Goal: Task Accomplishment & Management: Complete application form

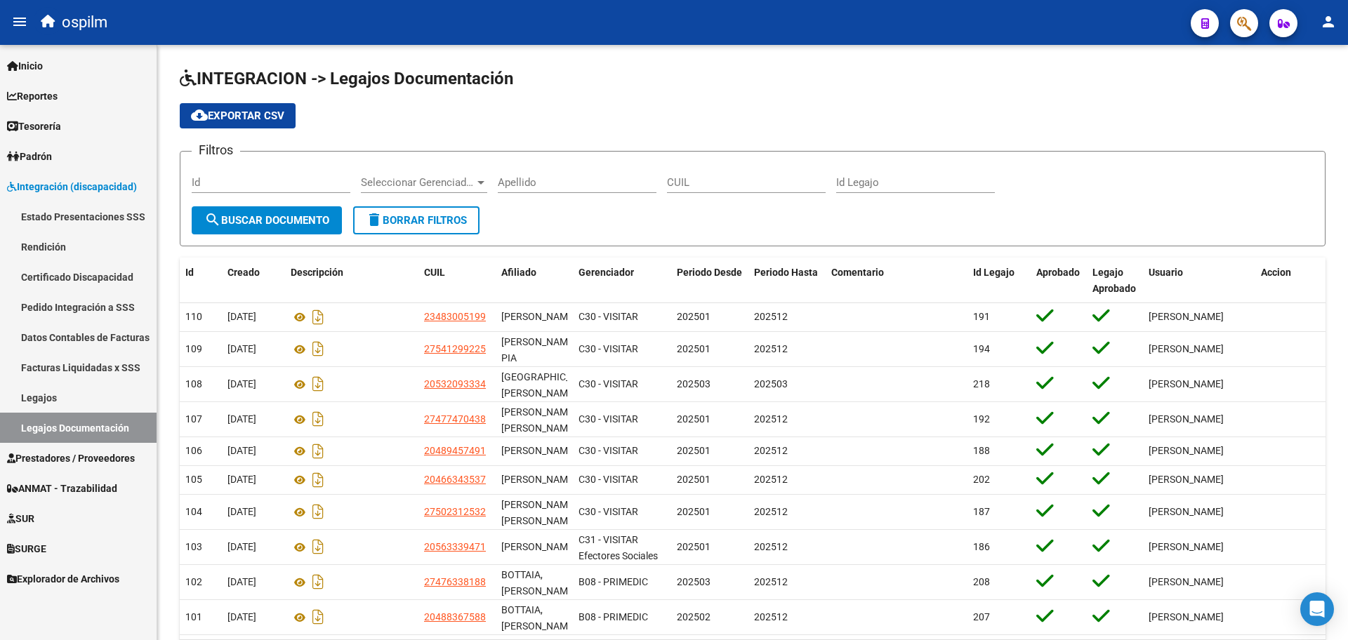
click at [59, 462] on span "Prestadores / Proveedores" at bounding box center [71, 458] width 128 height 15
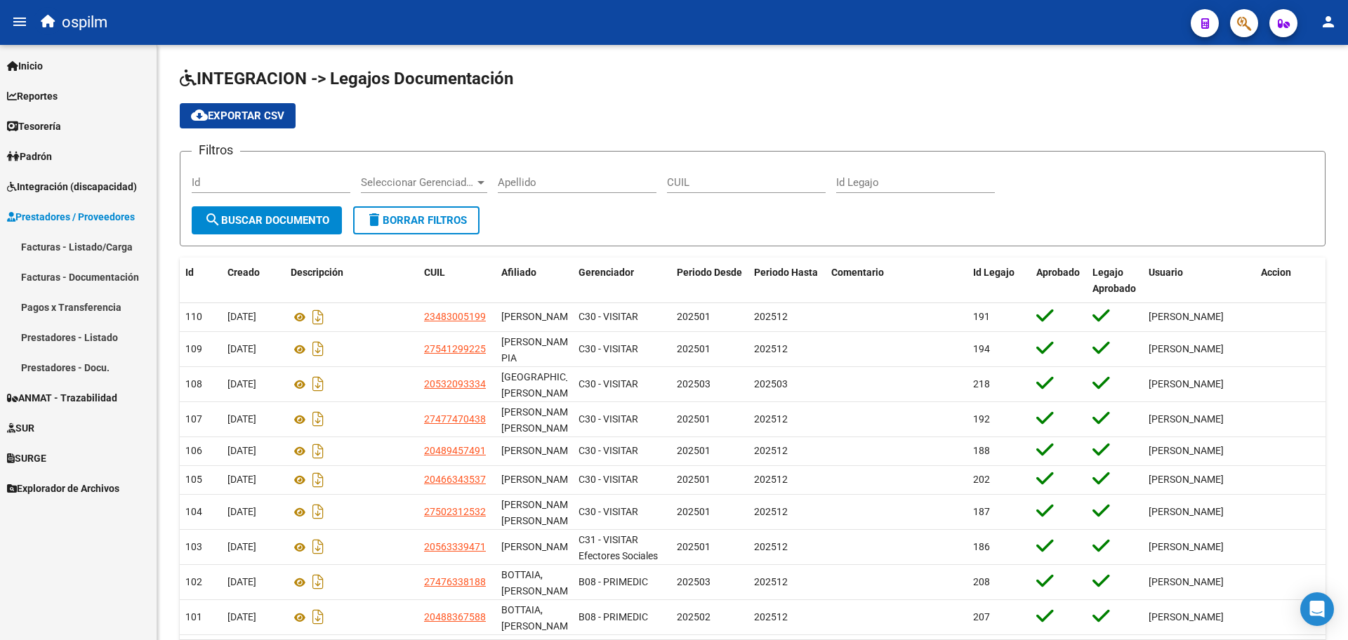
click at [89, 251] on link "Facturas - Listado/Carga" at bounding box center [78, 247] width 157 height 30
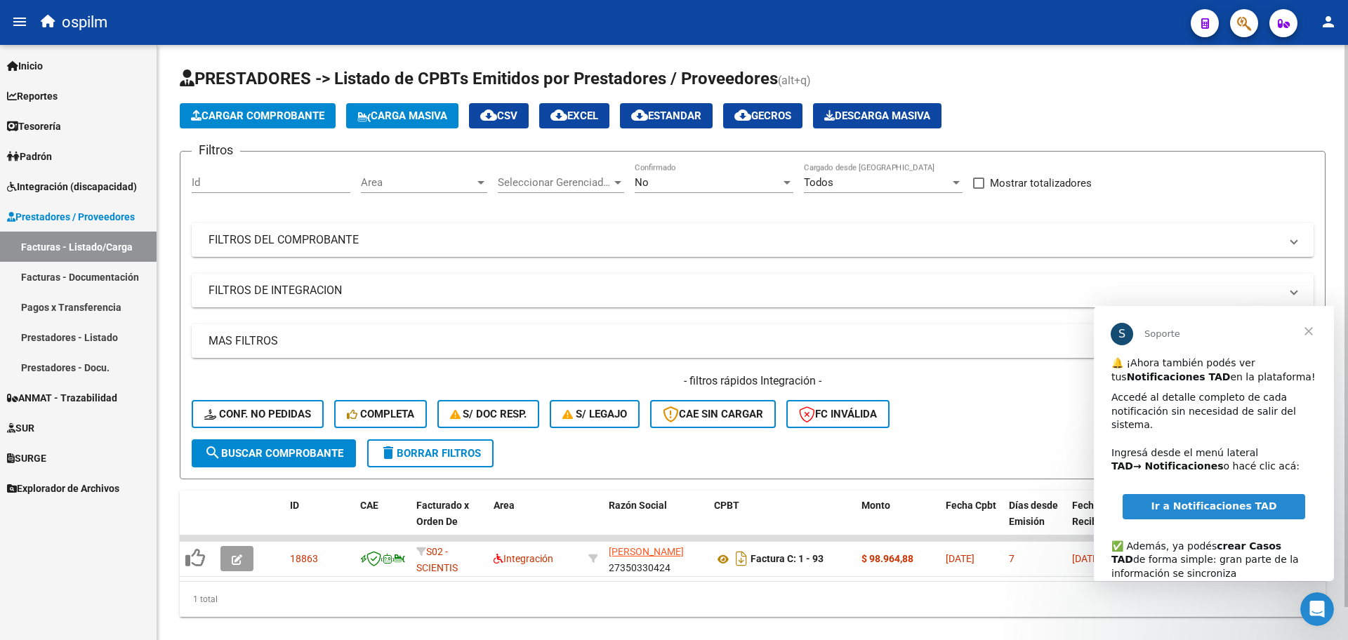
click at [376, 118] on span "Carga Masiva" at bounding box center [402, 116] width 90 height 13
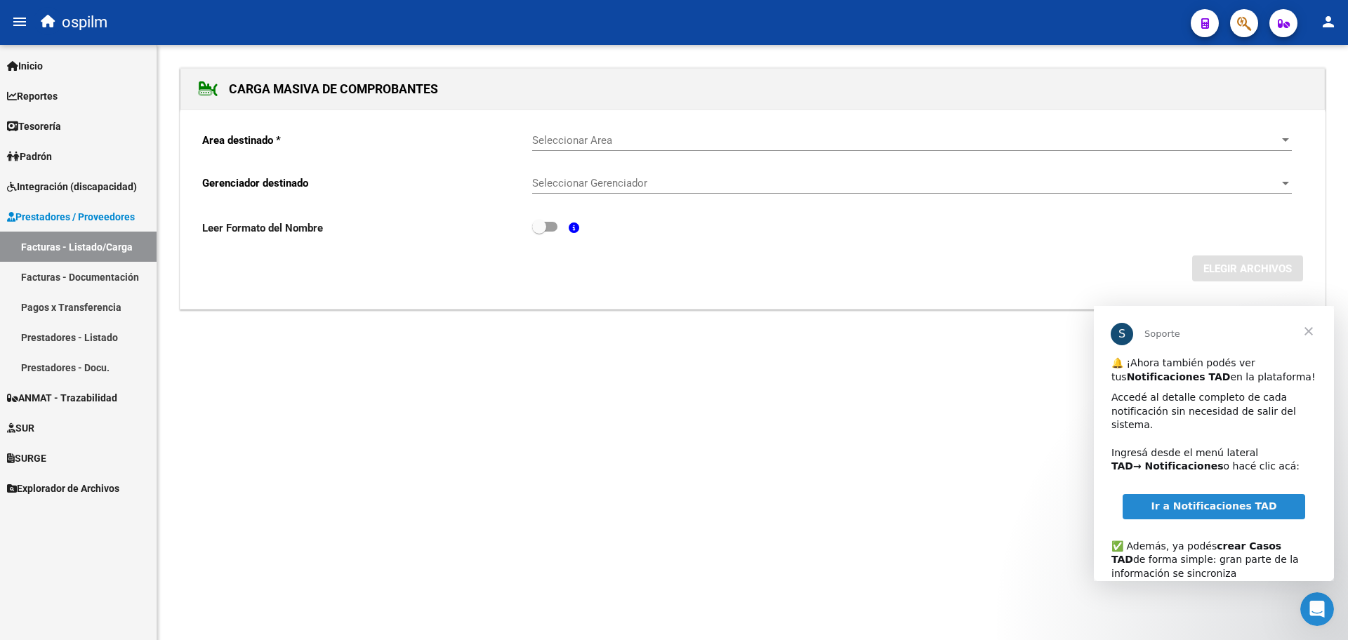
click at [646, 140] on span "Seleccionar Area" at bounding box center [905, 140] width 747 height 13
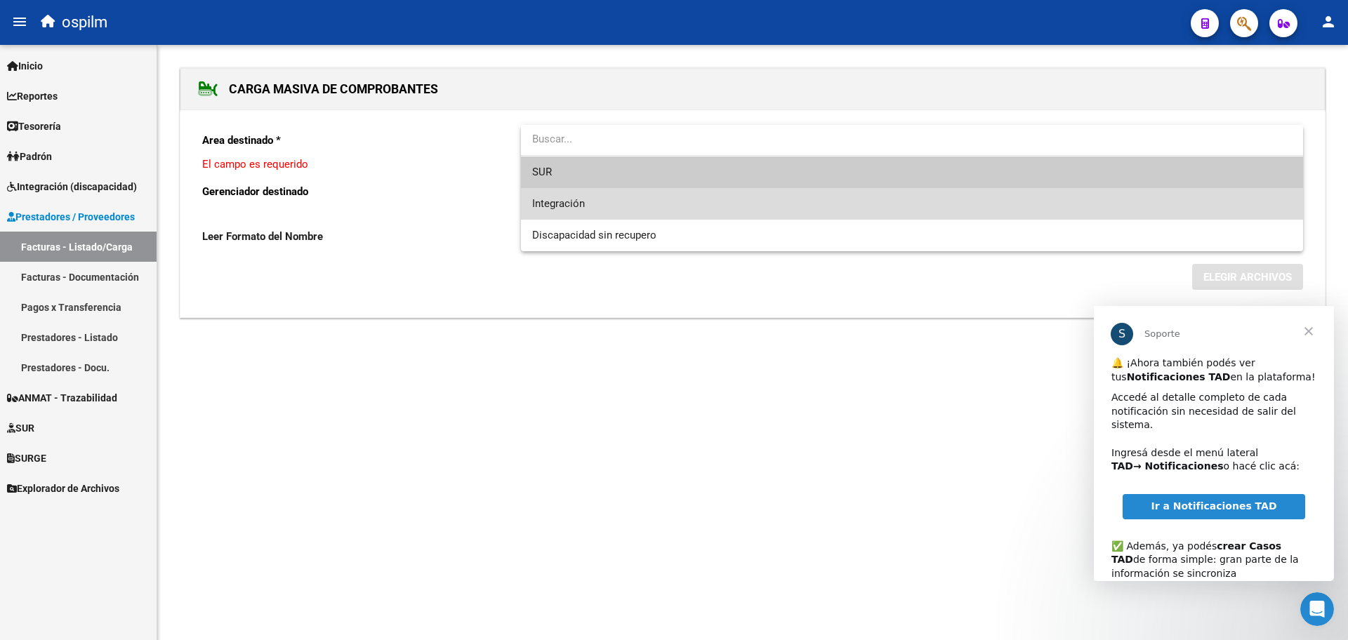
click at [616, 207] on span "Integración" at bounding box center [912, 204] width 760 height 32
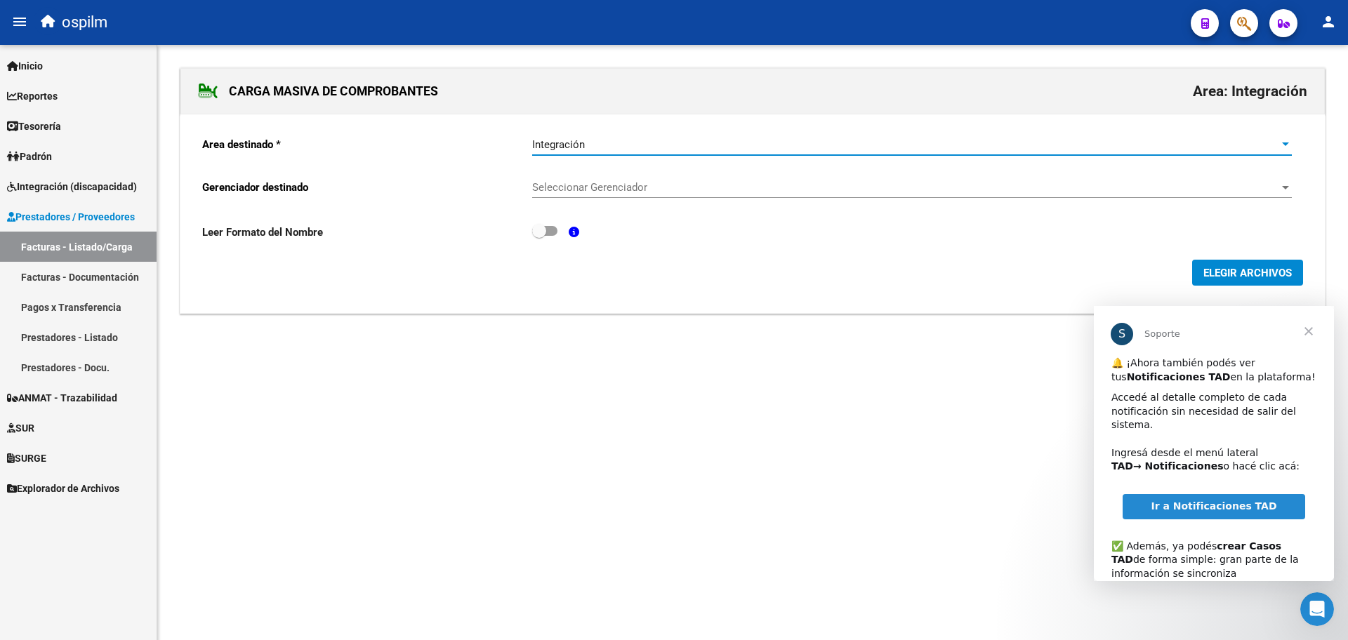
click at [607, 185] on span "Seleccionar Gerenciador" at bounding box center [905, 187] width 747 height 13
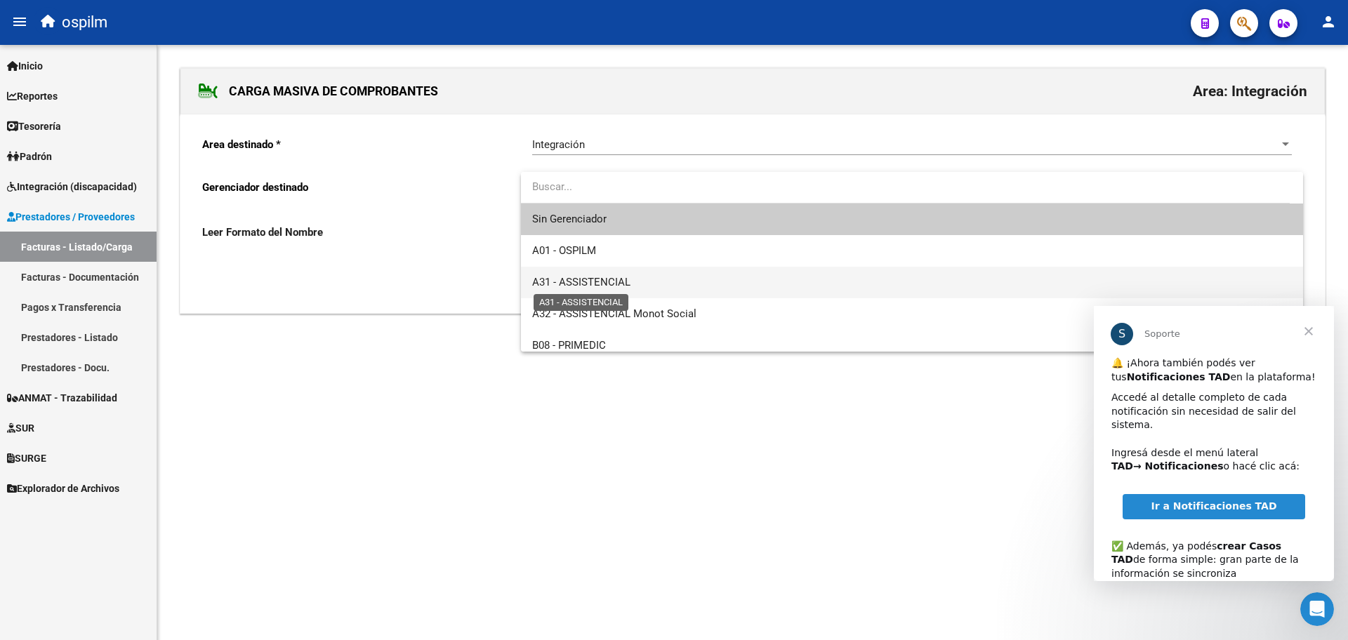
click at [614, 278] on span "A31 - ASSISTENCIAL" at bounding box center [581, 282] width 98 height 13
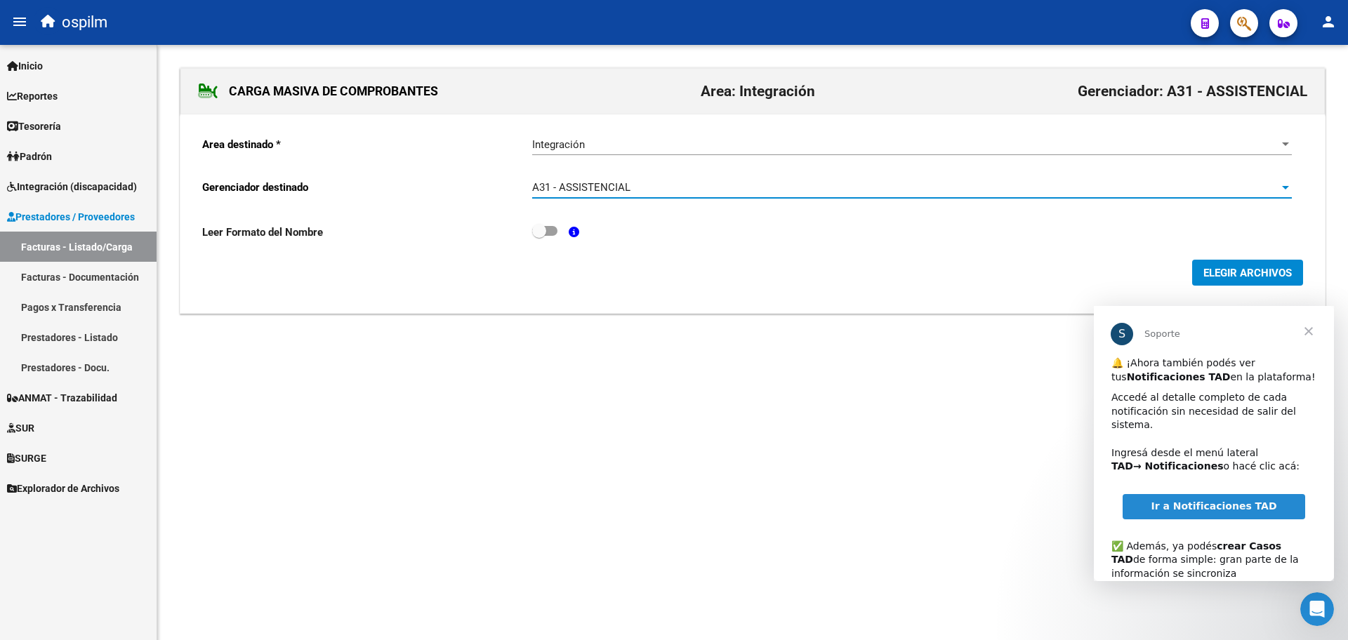
click at [1252, 271] on span "ELEGIR ARCHIVOS" at bounding box center [1247, 273] width 88 height 13
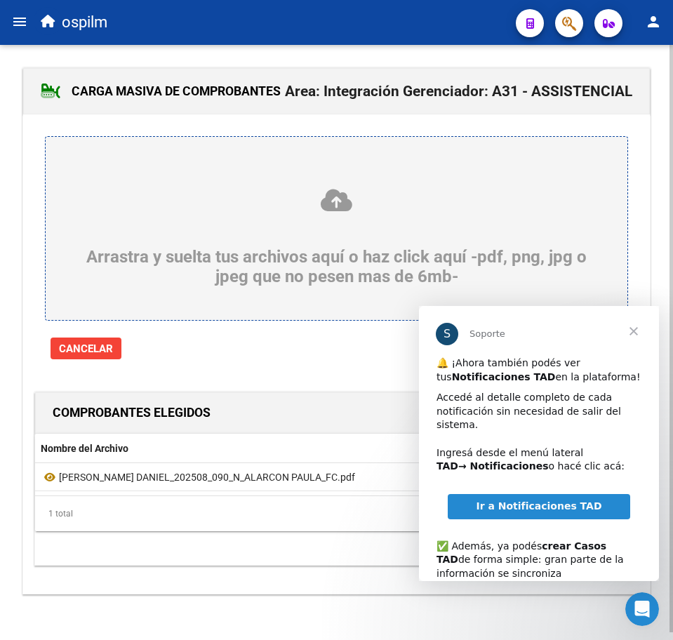
click at [636, 331] on span "Cerrar" at bounding box center [634, 331] width 51 height 51
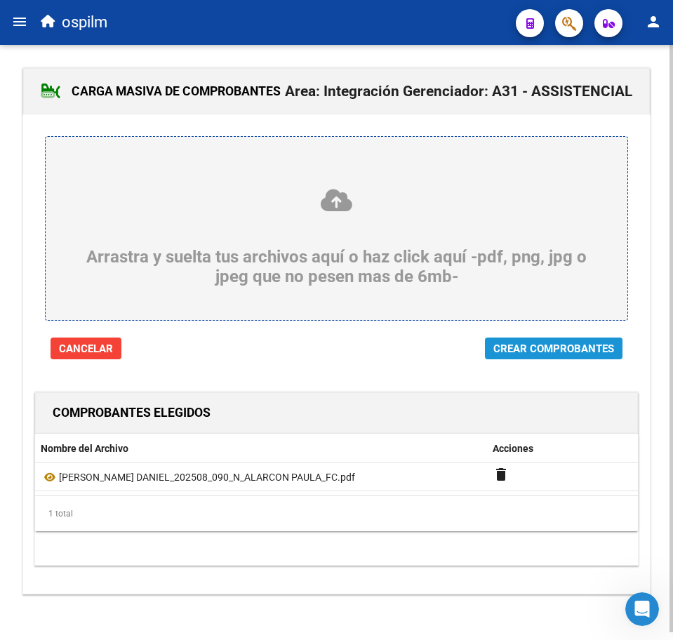
click at [519, 352] on span "Crear Comprobantes" at bounding box center [553, 349] width 121 height 13
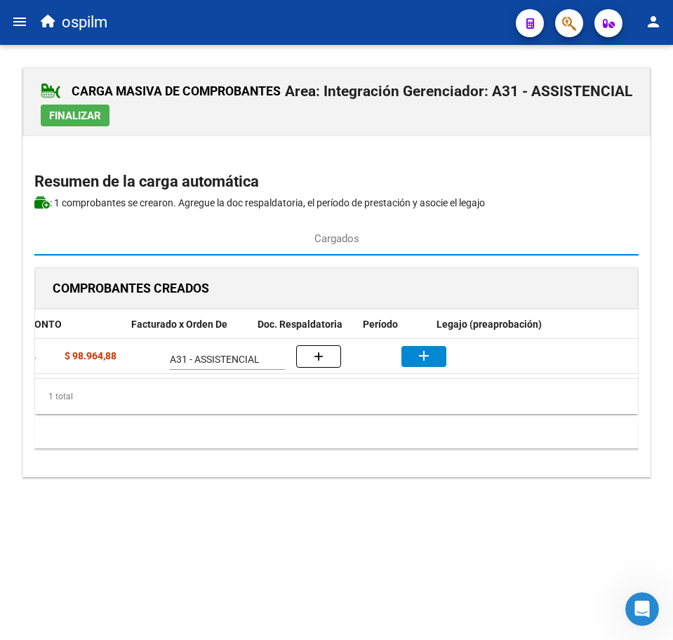
scroll to position [0, 341]
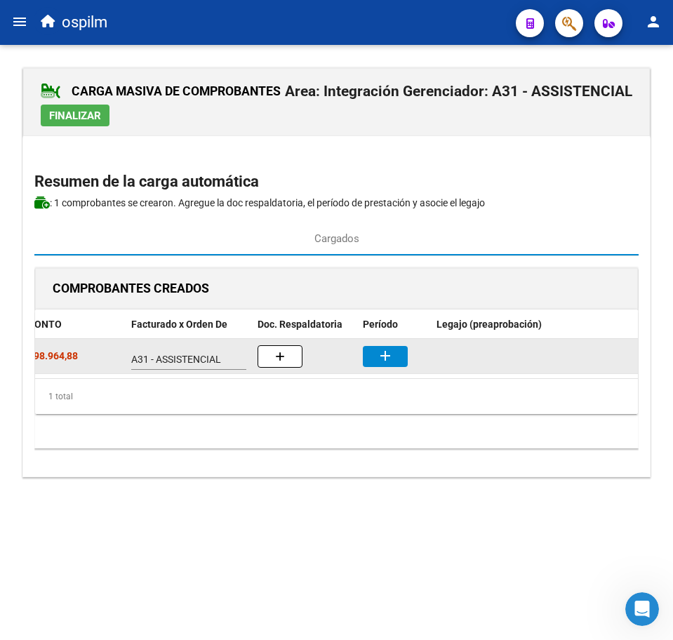
click at [378, 355] on mat-icon "add" at bounding box center [385, 355] width 17 height 17
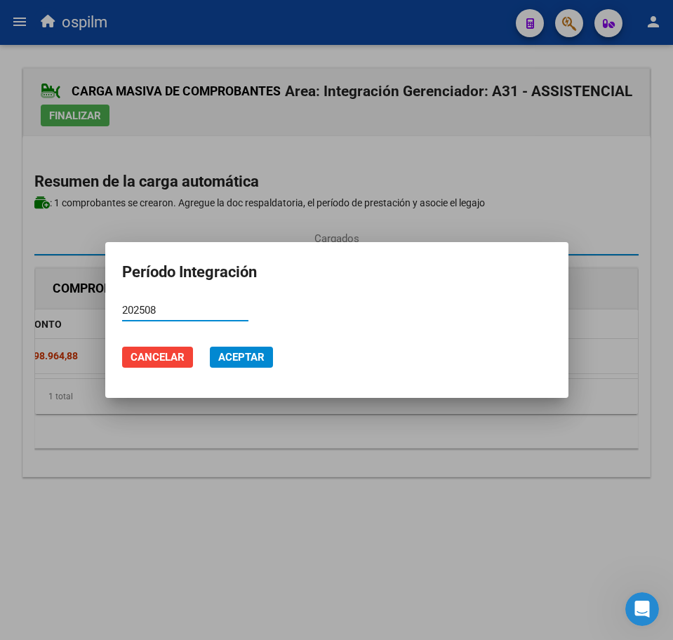
type input "202508"
click at [230, 360] on span "Aceptar" at bounding box center [241, 357] width 46 height 13
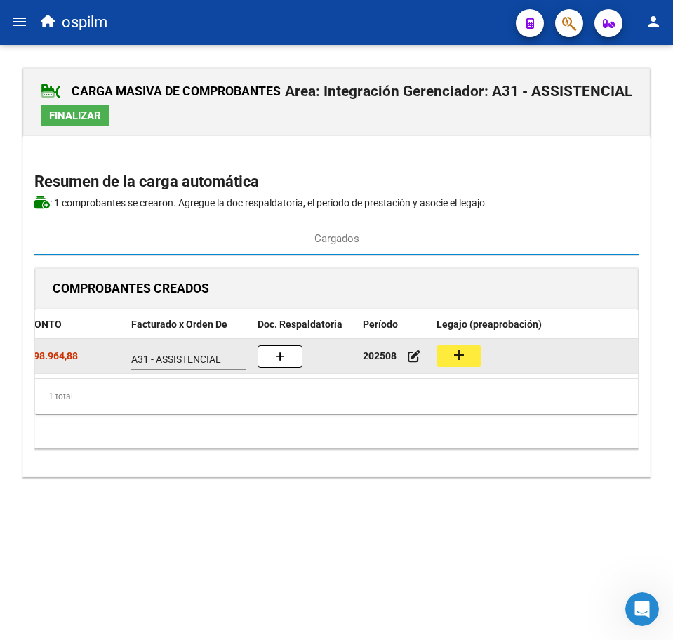
click at [463, 361] on mat-icon "add" at bounding box center [459, 355] width 17 height 17
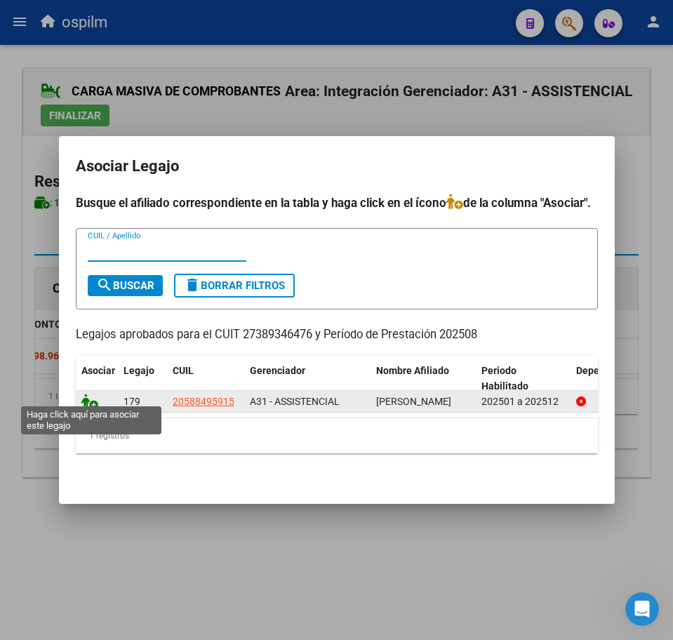
click at [88, 400] on icon at bounding box center [89, 401] width 17 height 15
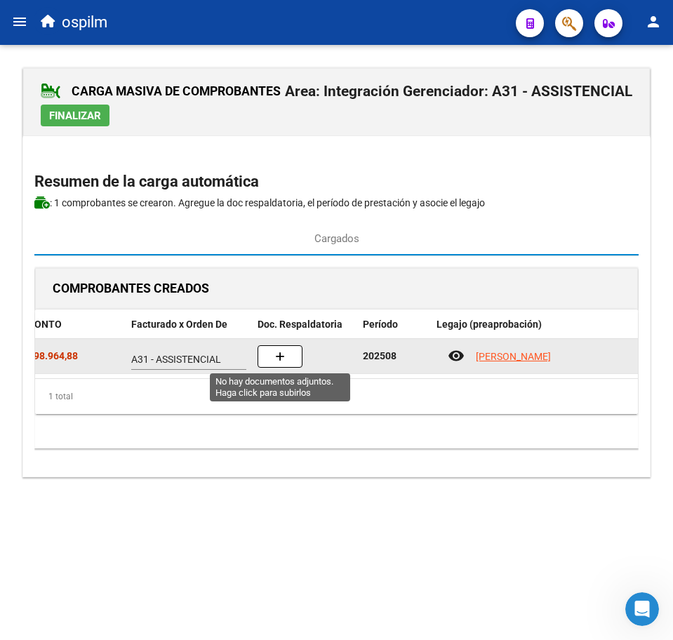
click at [289, 357] on button "button" at bounding box center [280, 356] width 45 height 22
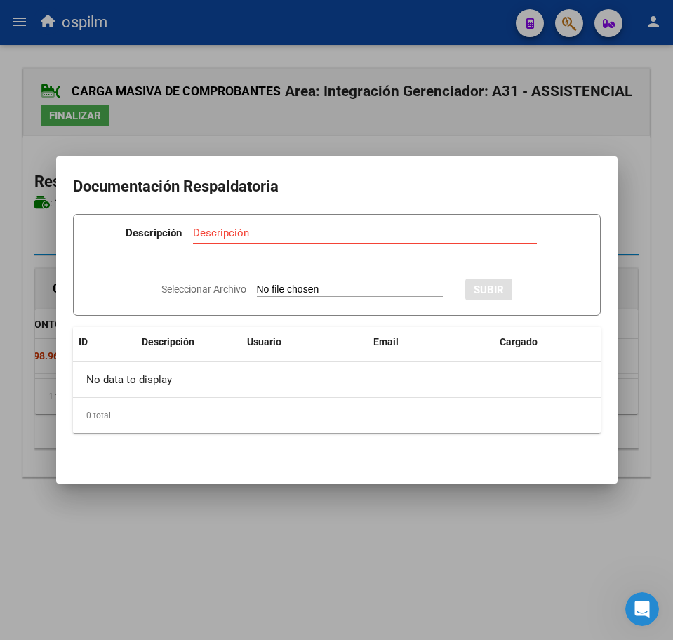
type input "C:\fakepath\[PERSON_NAME] DANIEL_202508_090_N_ALARCON PAULA_PA.pdf"
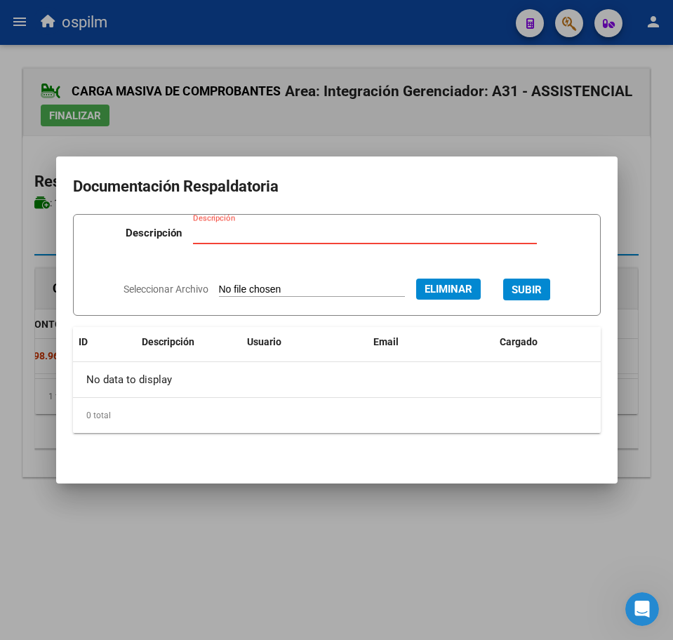
type input "p"
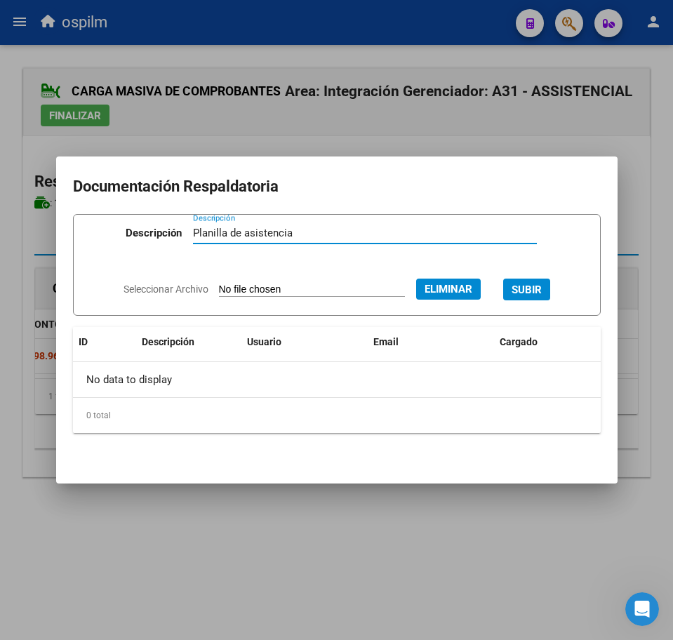
type input "Planilla de asistencia"
click at [527, 294] on span "SUBIR" at bounding box center [527, 290] width 30 height 13
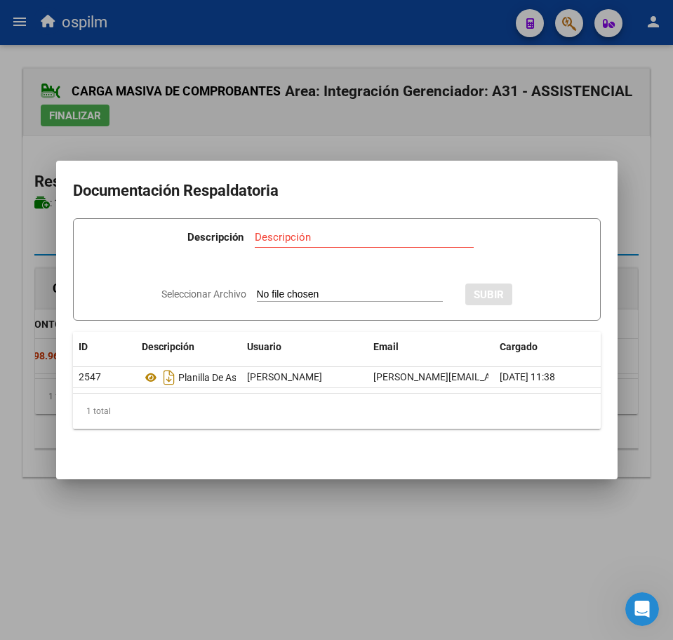
click at [401, 630] on div at bounding box center [336, 320] width 673 height 640
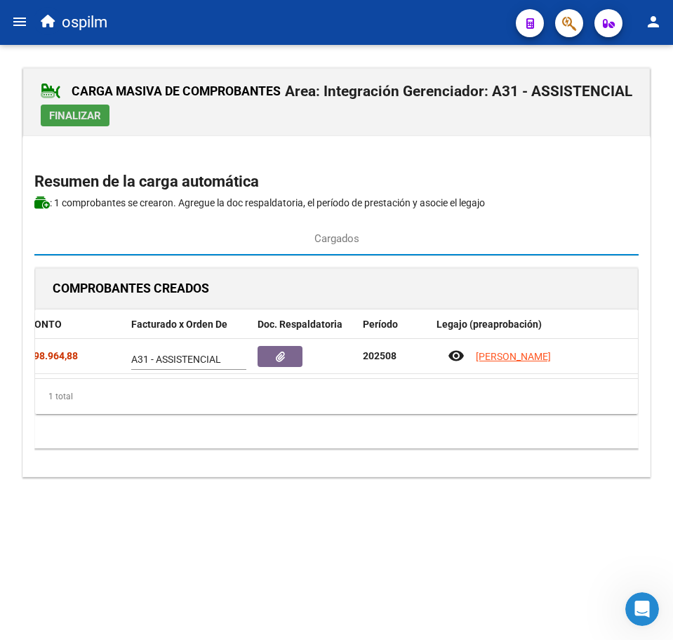
click at [57, 110] on span "Finalizar" at bounding box center [75, 116] width 52 height 13
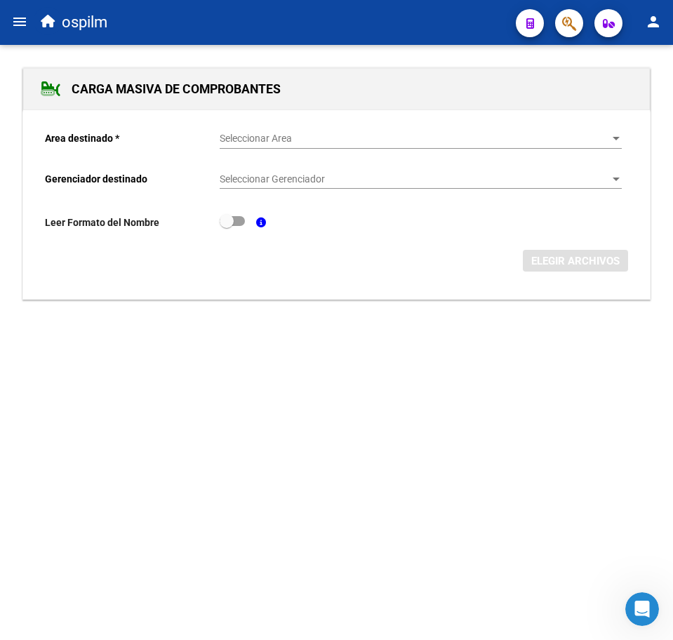
click at [25, 27] on mat-icon "menu" at bounding box center [19, 21] width 17 height 17
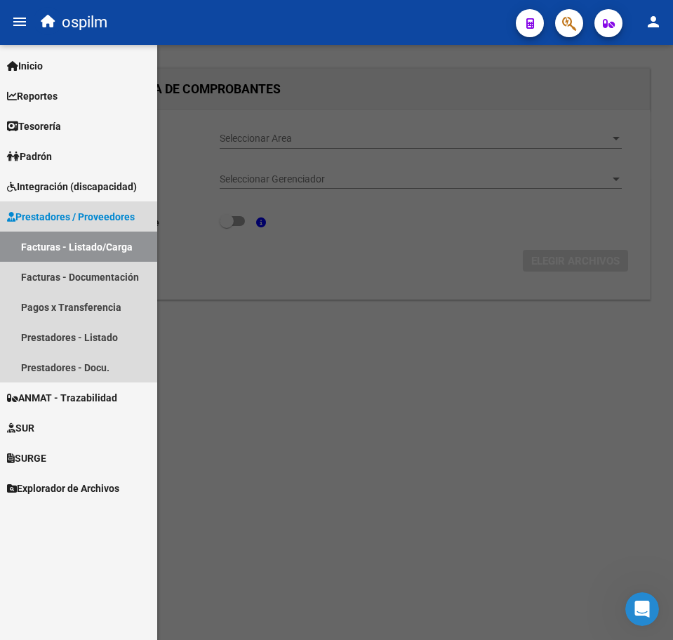
click at [100, 240] on link "Facturas - Listado/Carga" at bounding box center [78, 247] width 157 height 30
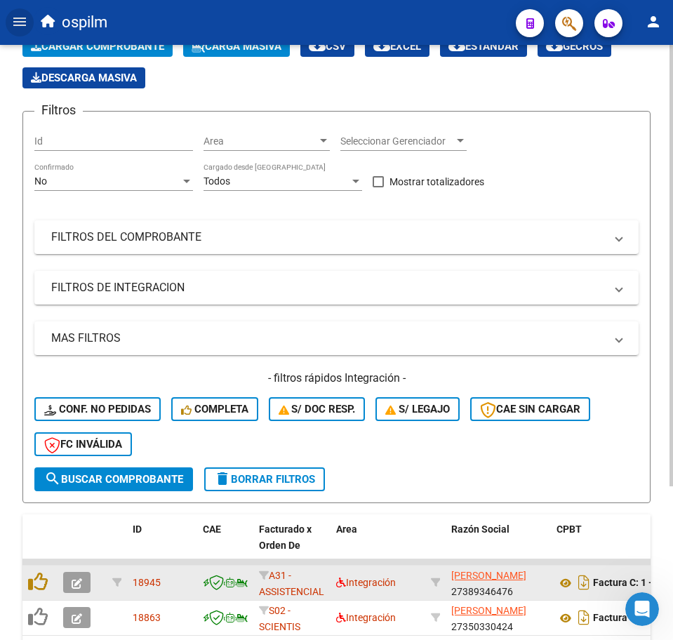
scroll to position [207, 0]
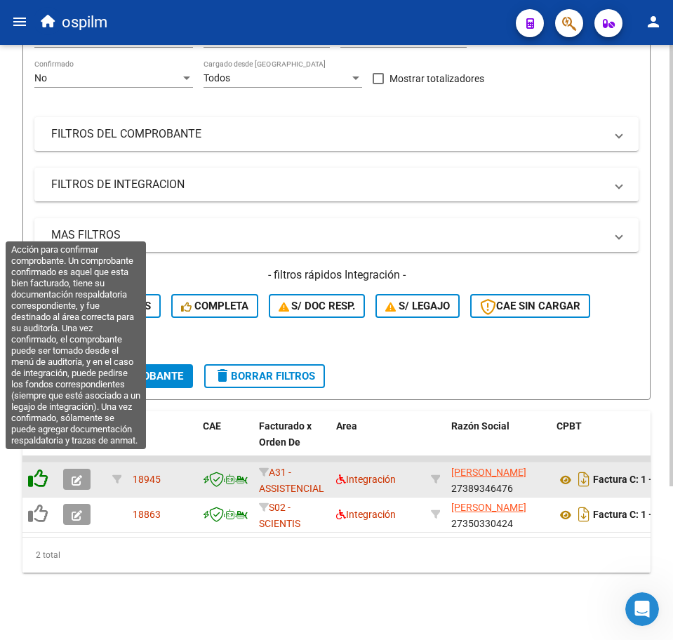
click at [34, 469] on icon at bounding box center [38, 479] width 20 height 20
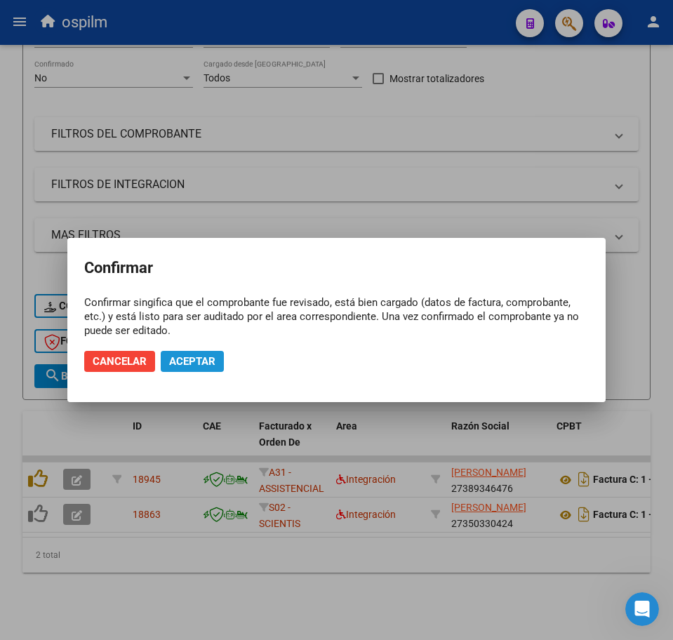
click at [192, 365] on span "Aceptar" at bounding box center [192, 361] width 46 height 13
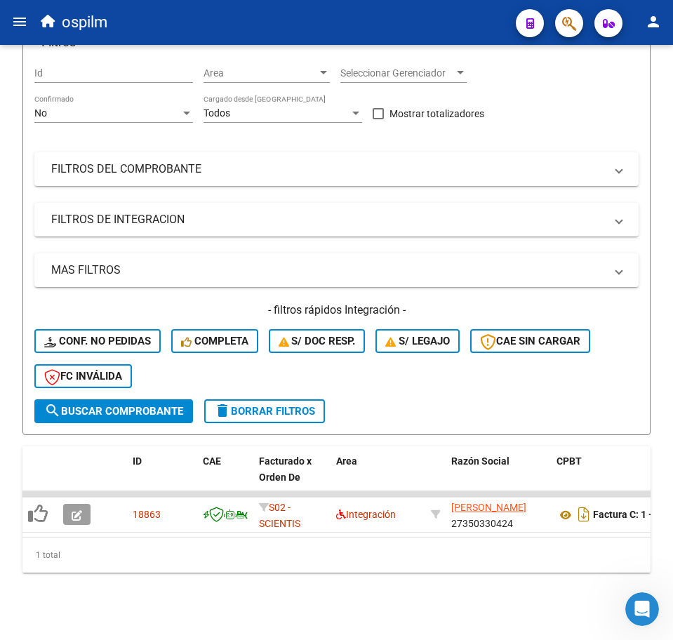
scroll to position [172, 0]
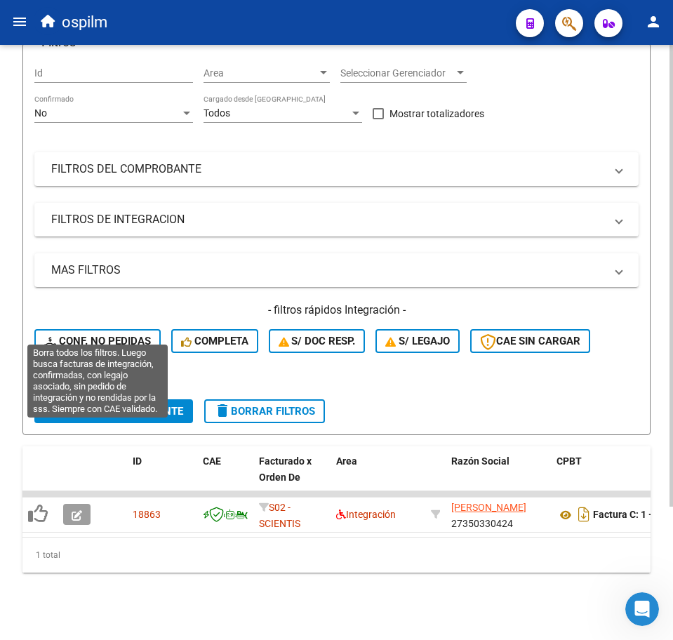
drag, startPoint x: 93, startPoint y: 329, endPoint x: 94, endPoint y: 338, distance: 8.5
click at [93, 335] on span "Conf. no pedidas" at bounding box center [97, 341] width 107 height 13
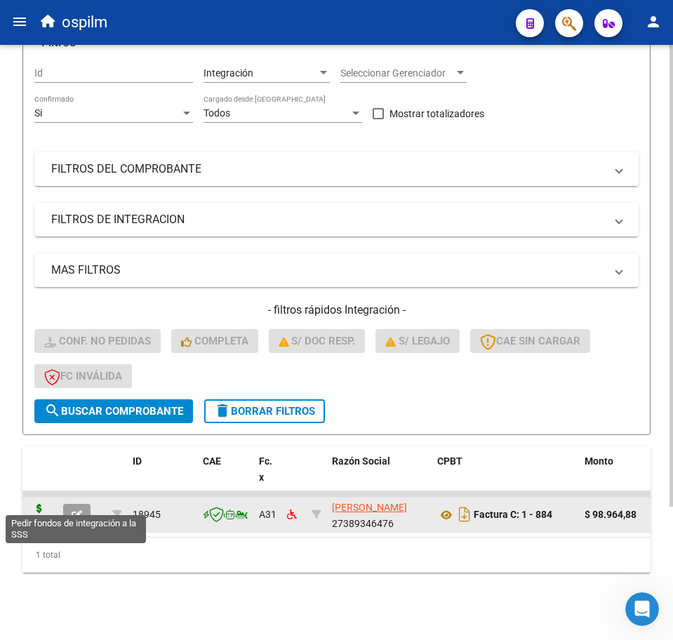
click at [41, 504] on icon at bounding box center [39, 514] width 22 height 20
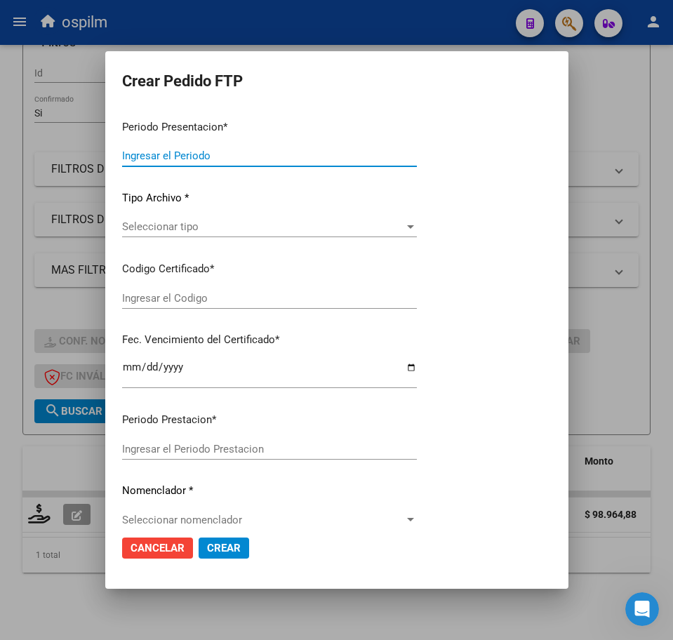
type input "202508"
type input "$ 98.964,88"
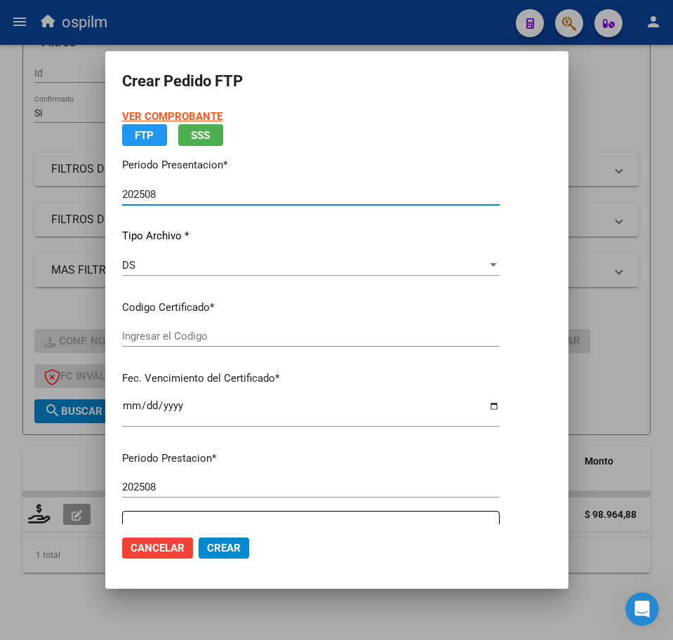
type input "ARG02000588495912023112220261122BUE437"
type input "[DATE]"
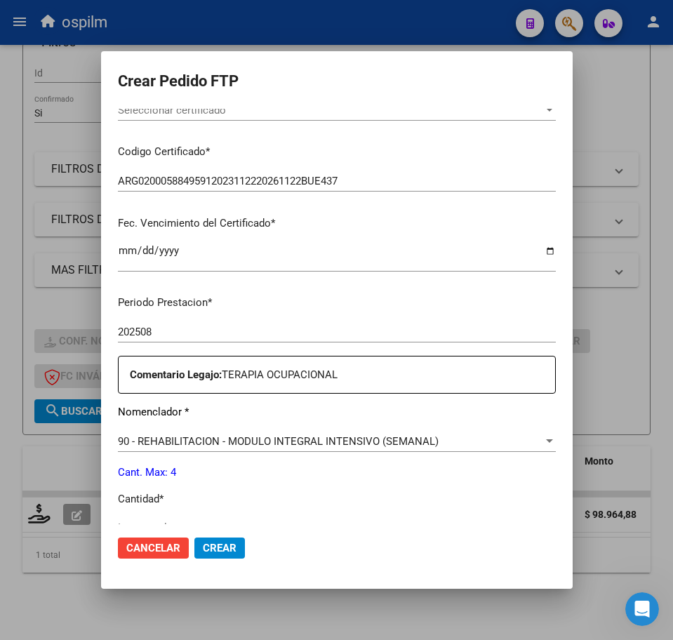
scroll to position [351, 0]
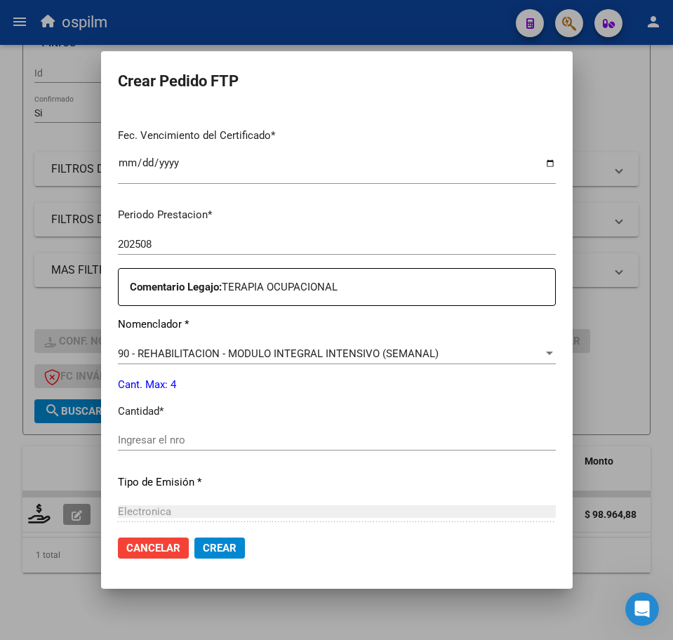
click at [207, 439] on input "Ingresar el nro" at bounding box center [337, 440] width 438 height 13
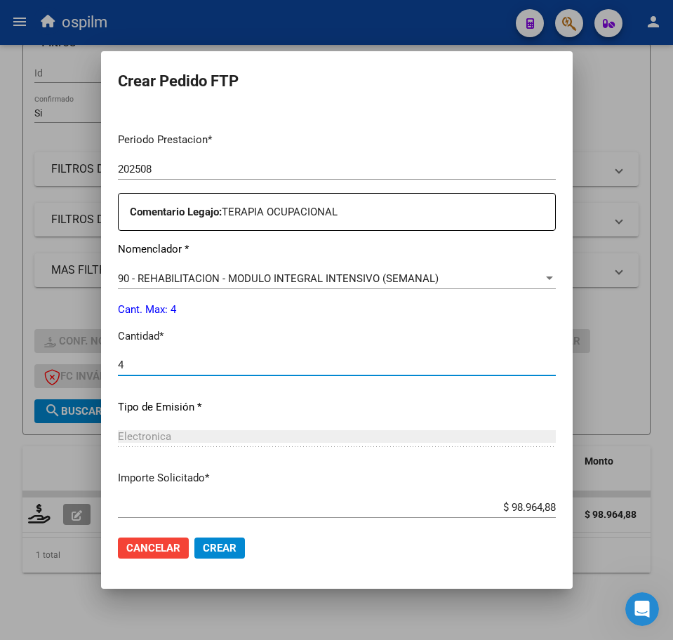
scroll to position [503, 0]
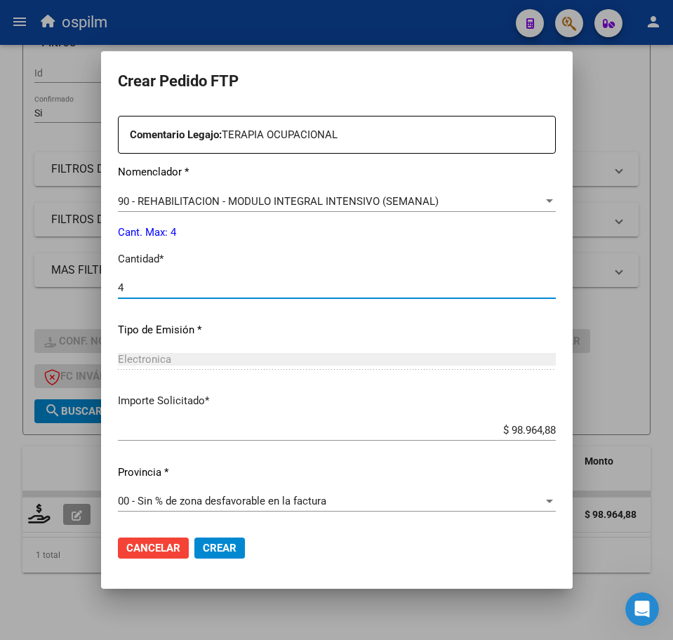
type input "4"
click at [203, 546] on span "Crear" at bounding box center [220, 548] width 34 height 13
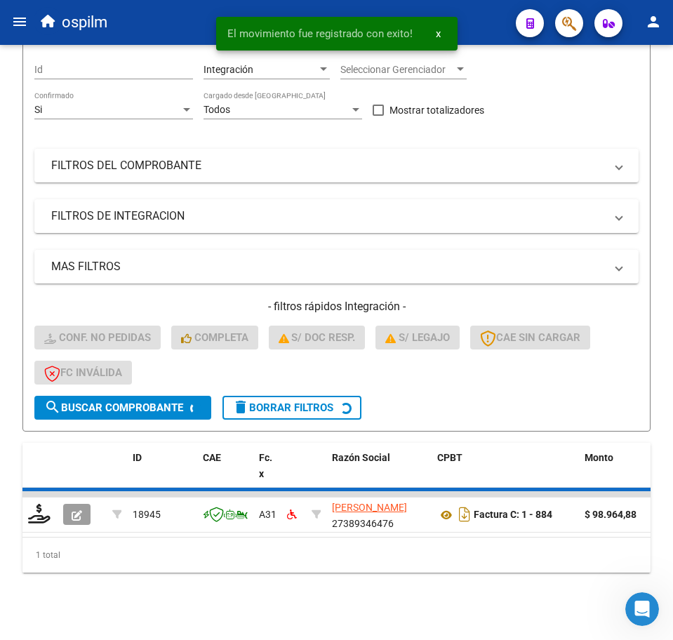
scroll to position [147, 0]
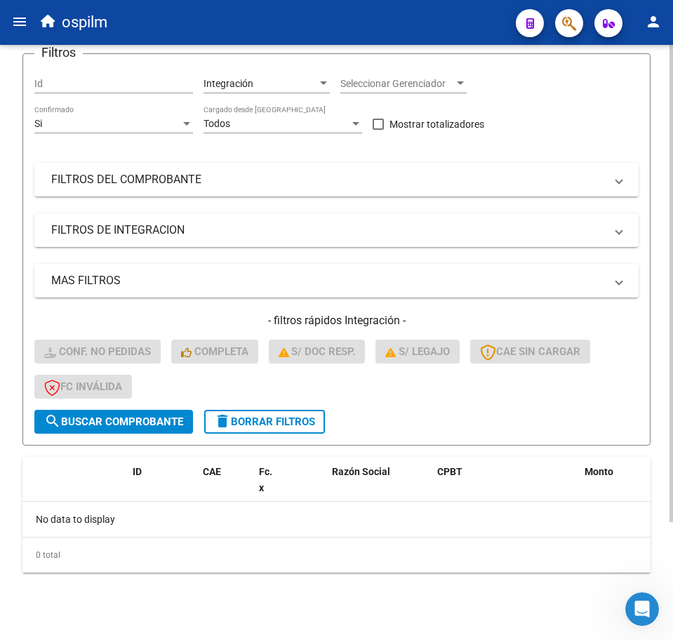
click at [300, 425] on span "delete Borrar Filtros" at bounding box center [264, 422] width 101 height 13
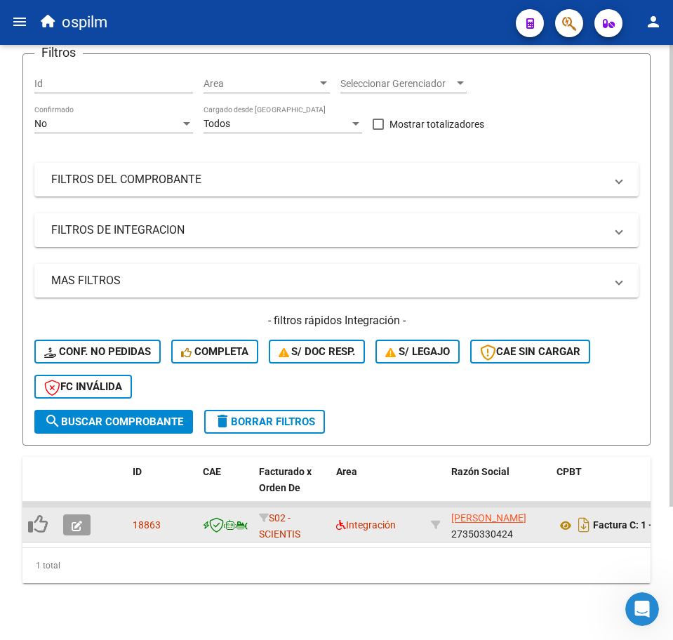
click at [84, 529] on button "button" at bounding box center [76, 525] width 27 height 21
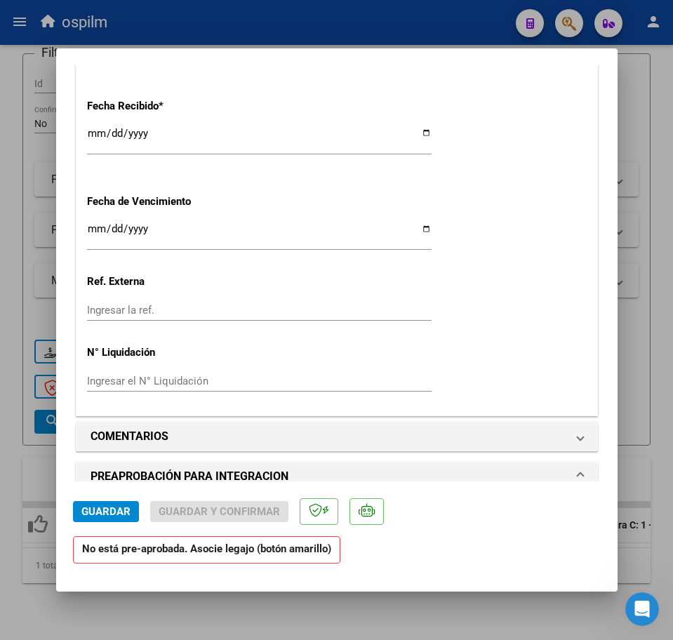
scroll to position [1389, 0]
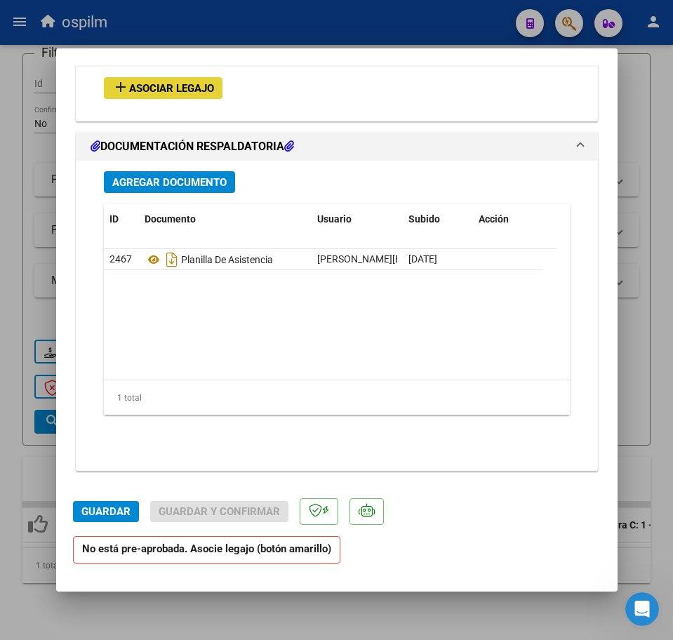
click at [187, 87] on span "Asociar Legajo" at bounding box center [171, 88] width 85 height 13
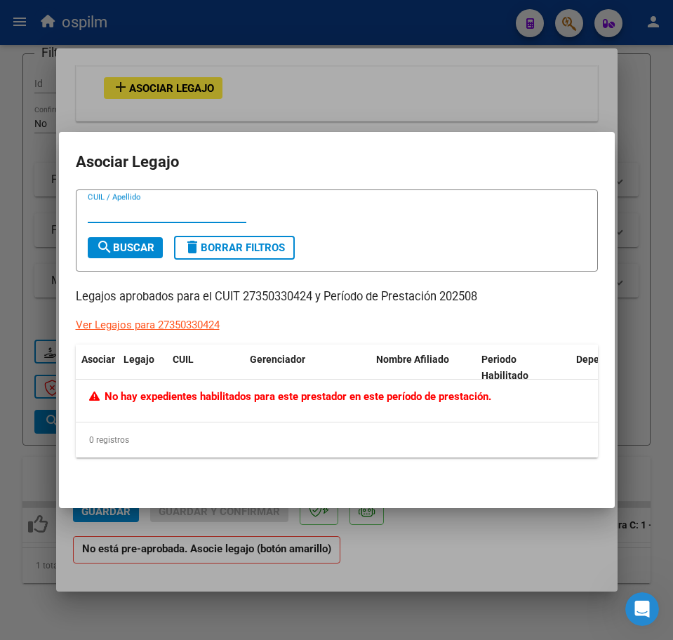
click at [373, 592] on div at bounding box center [336, 320] width 673 height 640
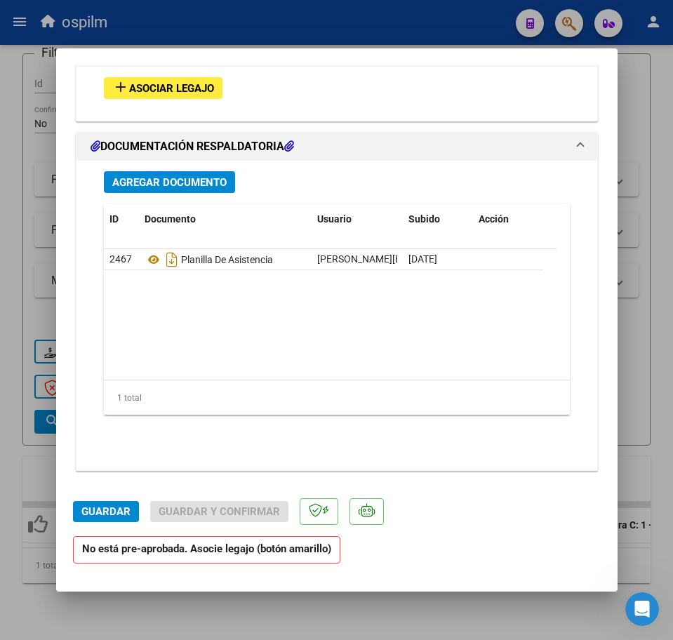
click at [292, 615] on div at bounding box center [336, 320] width 673 height 640
type input "$ 0,00"
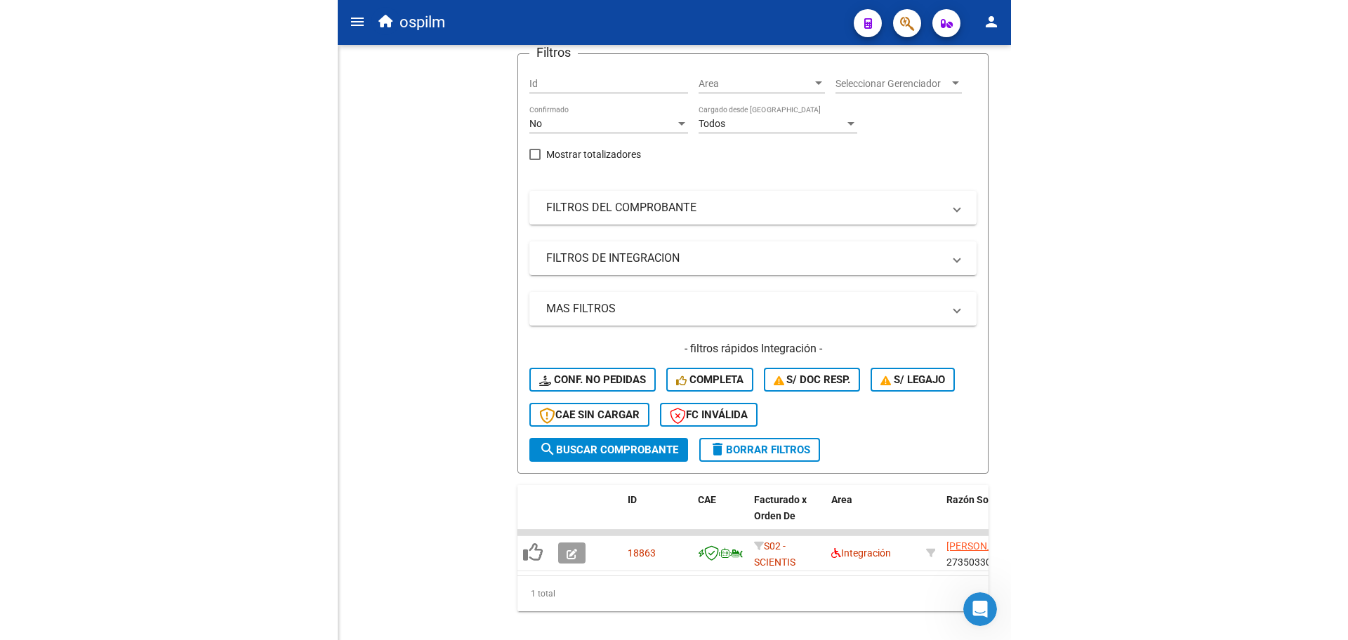
scroll to position [35, 0]
